Goal: Browse casually

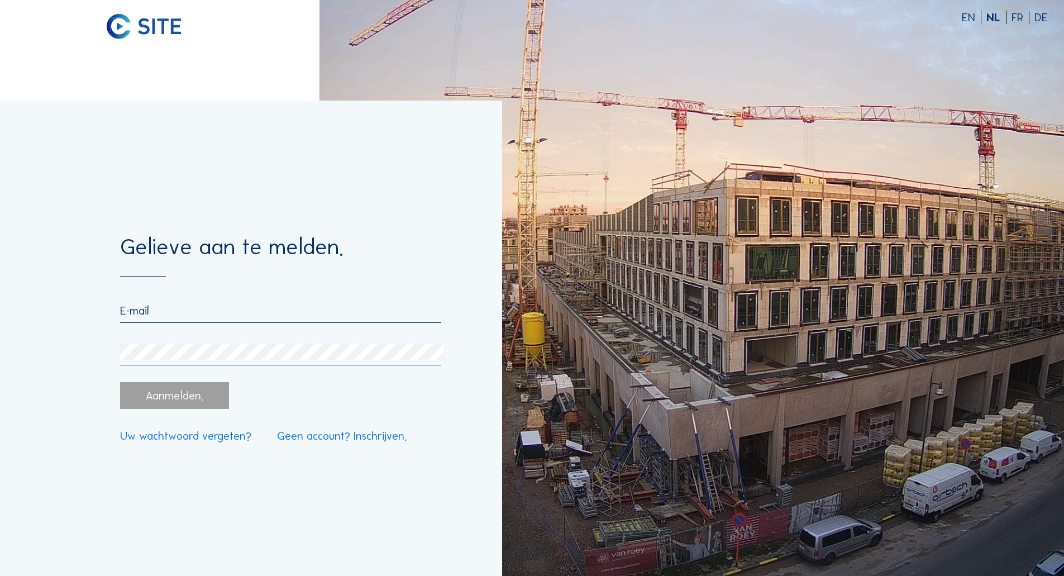
type input "[EMAIL_ADDRESS][DOMAIN_NAME]"
click at [331, 436] on link "Geen account? Inschrijven." at bounding box center [342, 435] width 130 height 11
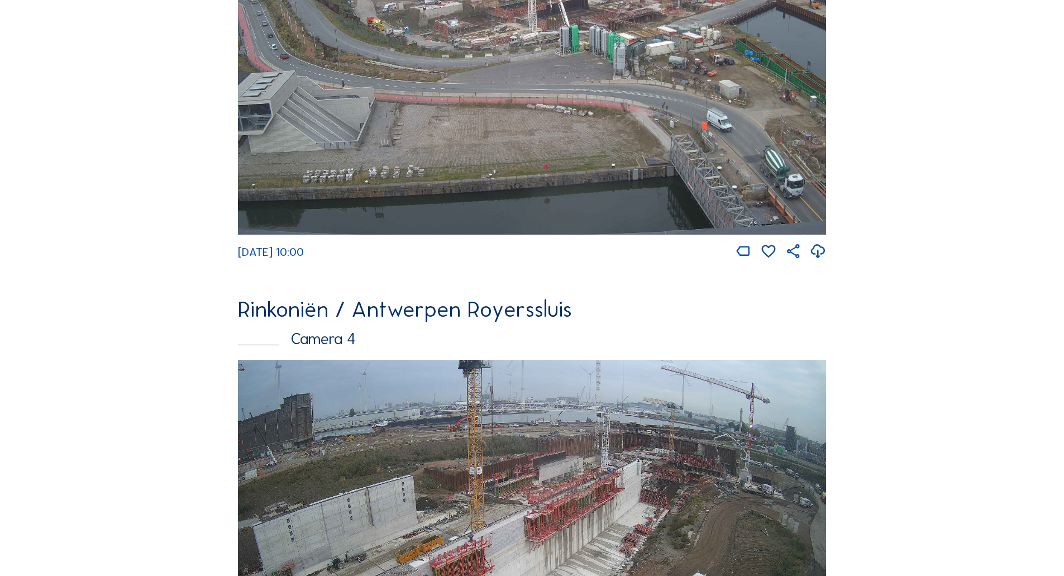
scroll to position [1747, 0]
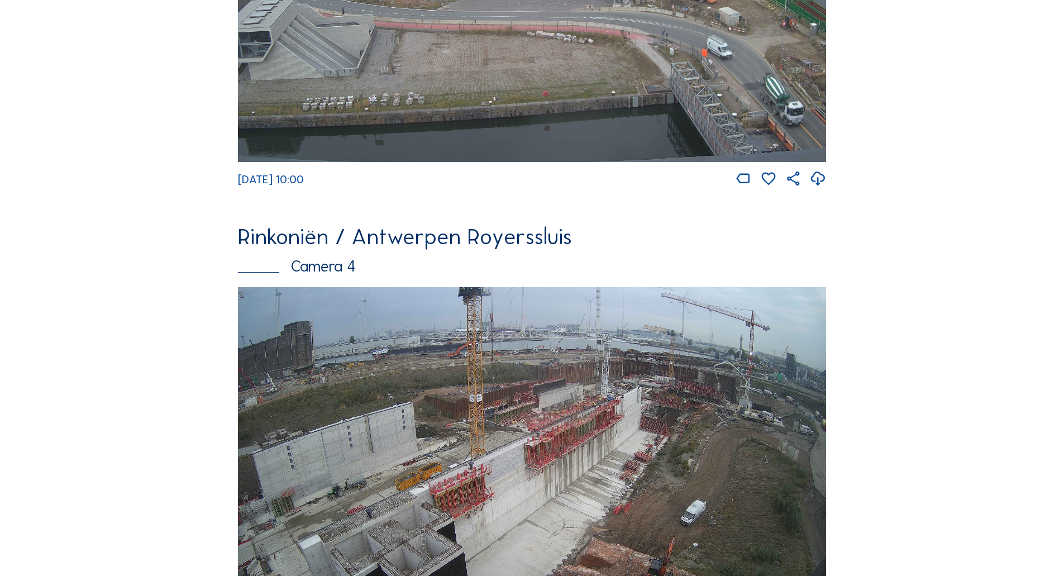
click at [655, 412] on img at bounding box center [532, 452] width 588 height 331
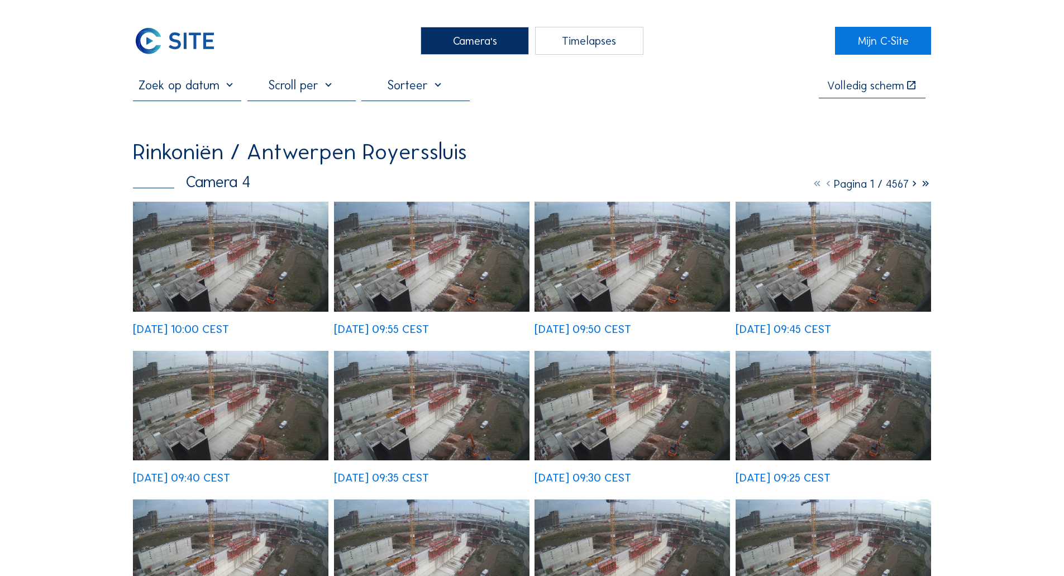
click at [239, 243] on img at bounding box center [231, 257] width 196 height 110
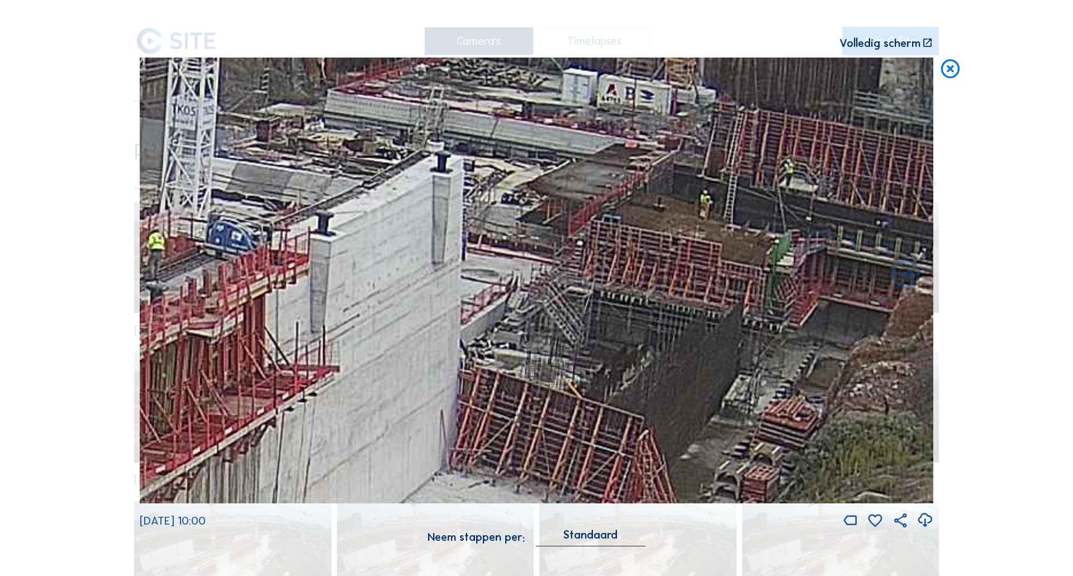
click at [952, 69] on icon at bounding box center [950, 69] width 22 height 23
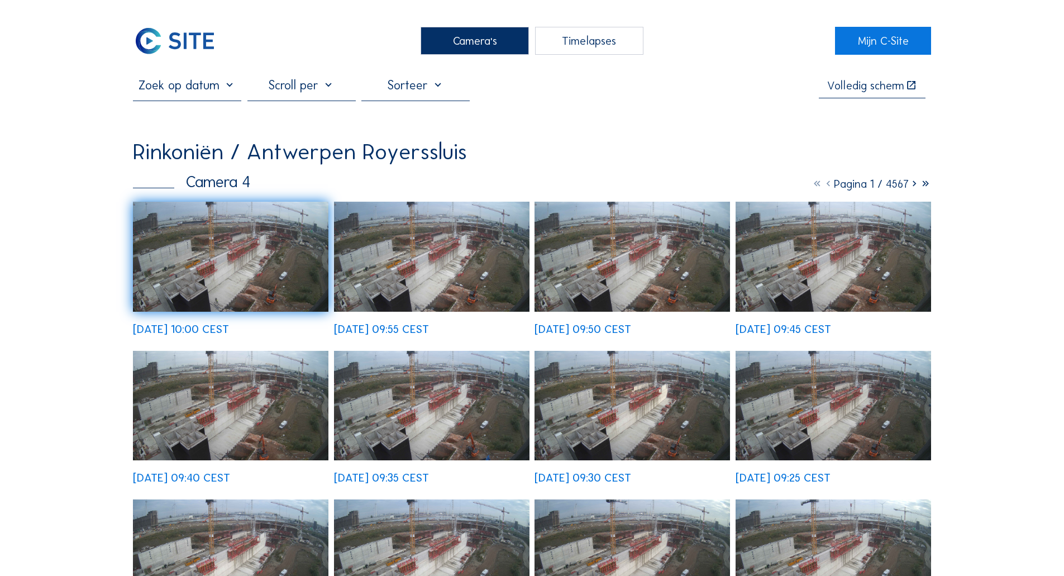
click at [476, 27] on div "Camera's" at bounding box center [475, 41] width 108 height 28
